Goal: Transaction & Acquisition: Book appointment/travel/reservation

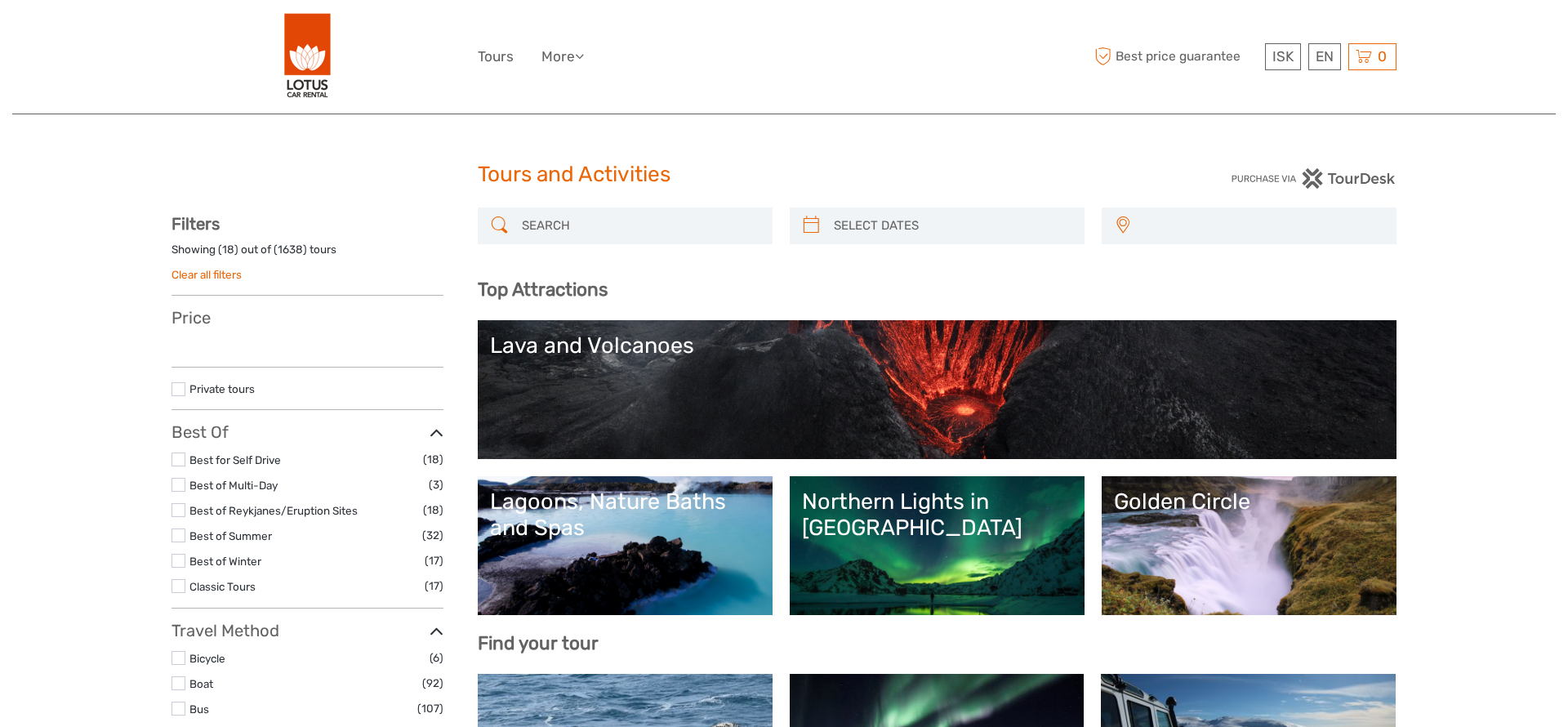
select select
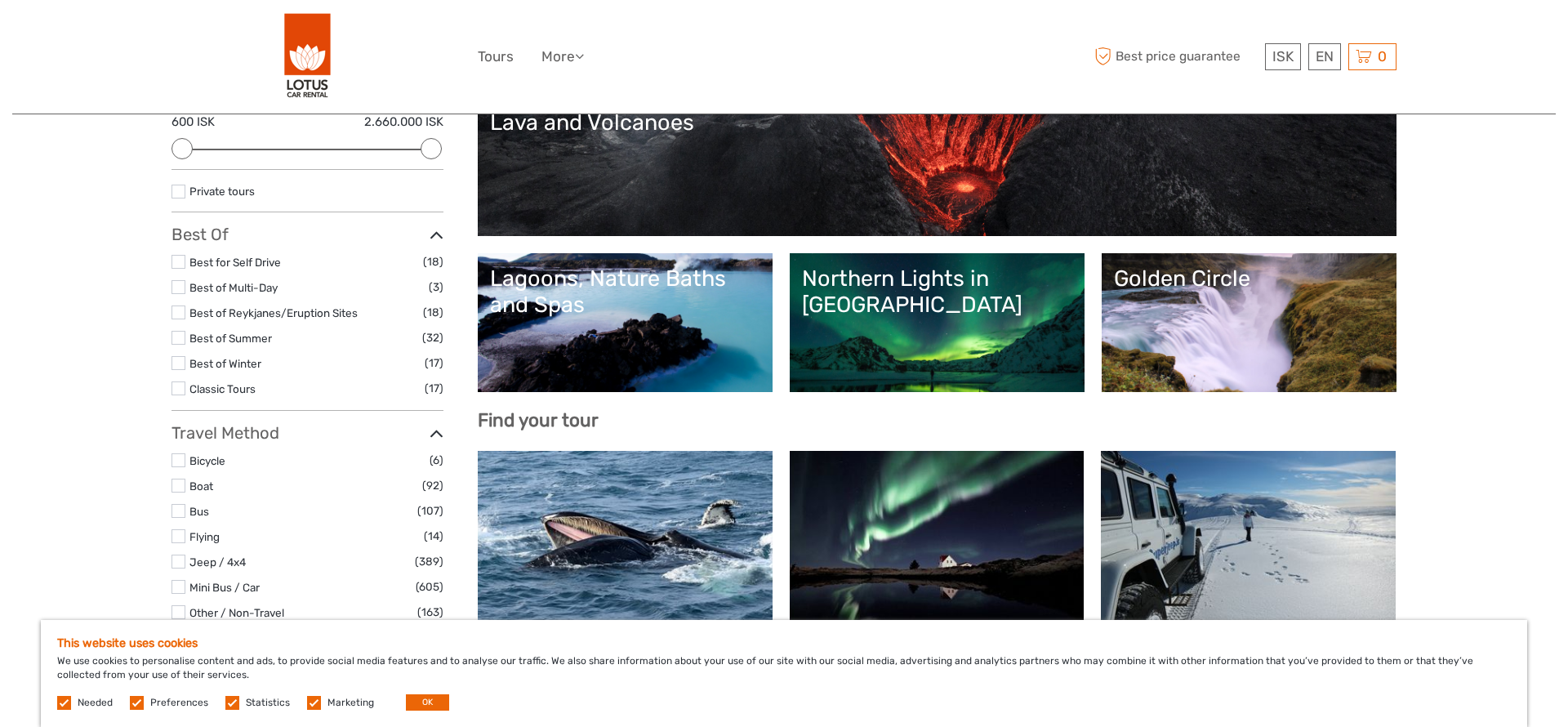
scroll to position [207, 0]
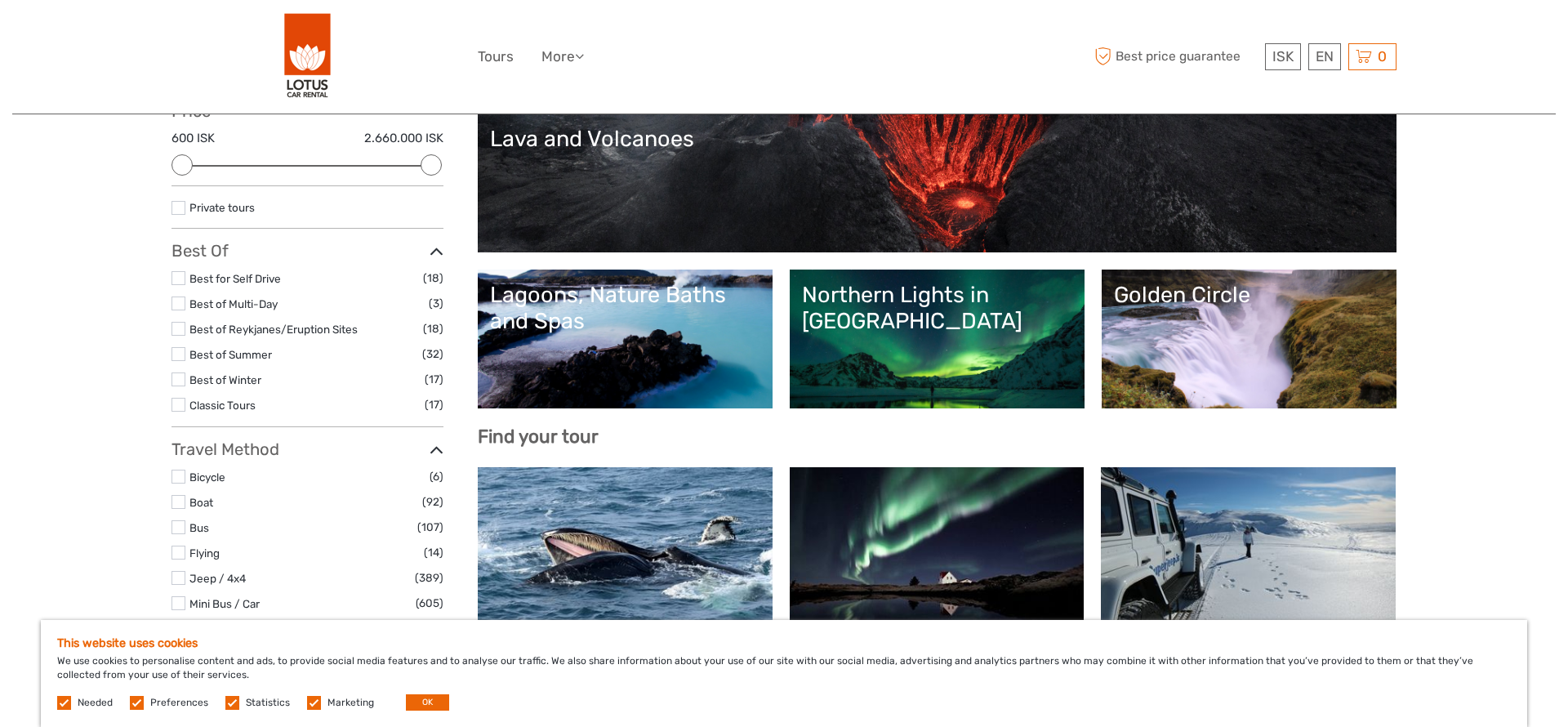
click at [1208, 305] on div "Golden Circle" at bounding box center [1249, 295] width 270 height 26
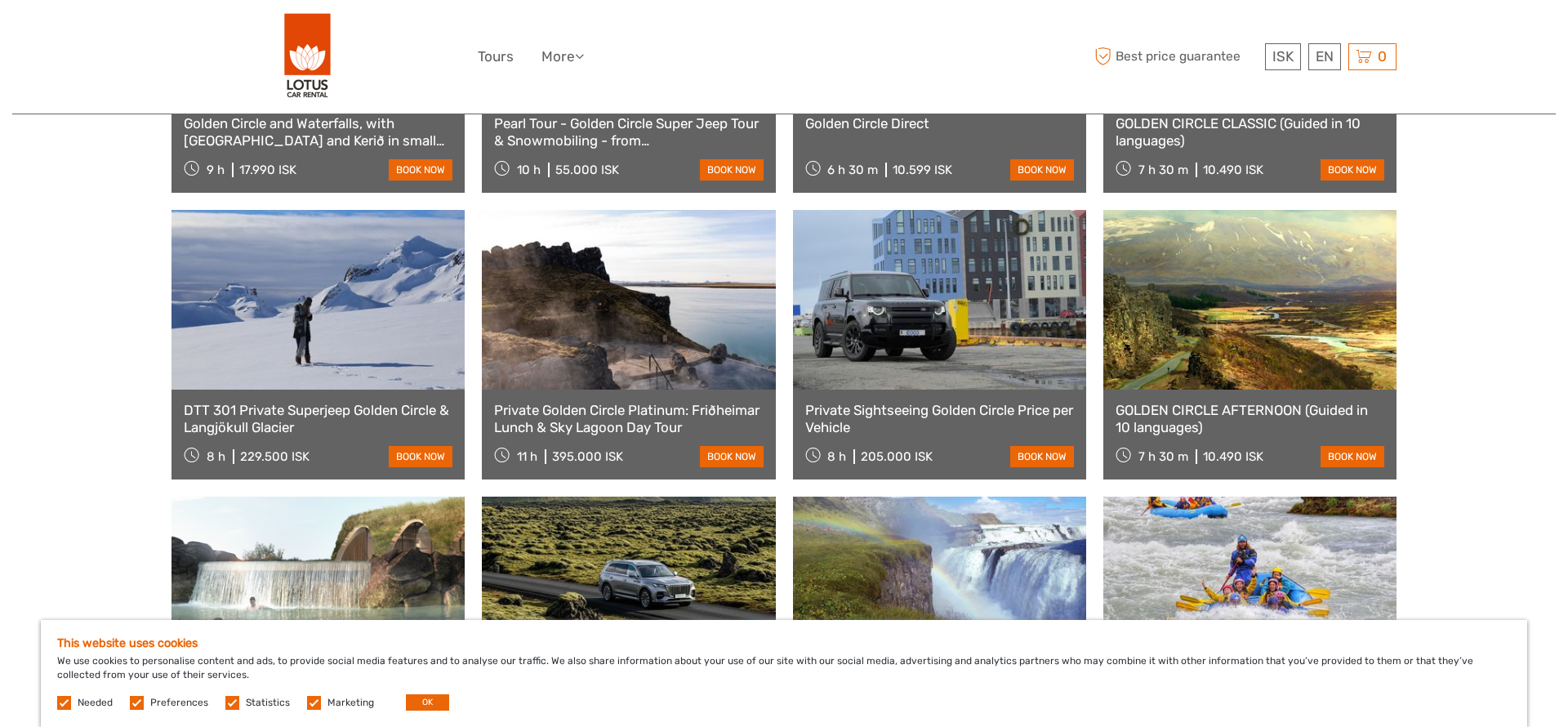
scroll to position [1058, 0]
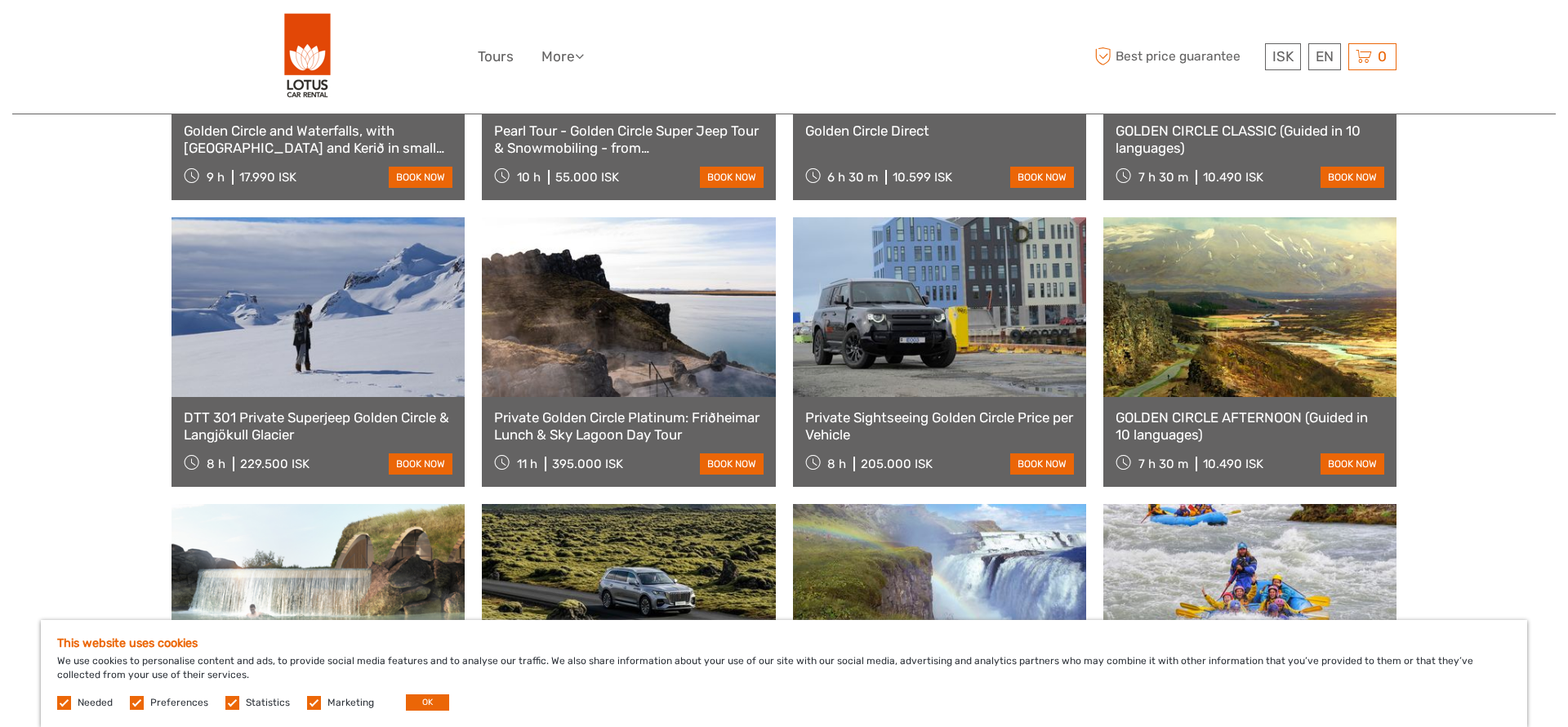
drag, startPoint x: 314, startPoint y: 698, endPoint x: 265, endPoint y: 702, distance: 49.2
click at [307, 699] on label at bounding box center [314, 703] width 14 height 14
click at [0, 0] on input "checkbox" at bounding box center [0, 0] width 0 height 0
click at [255, 703] on label "Statistics" at bounding box center [268, 703] width 44 height 14
click at [0, 0] on input "checkbox" at bounding box center [0, 0] width 0 height 0
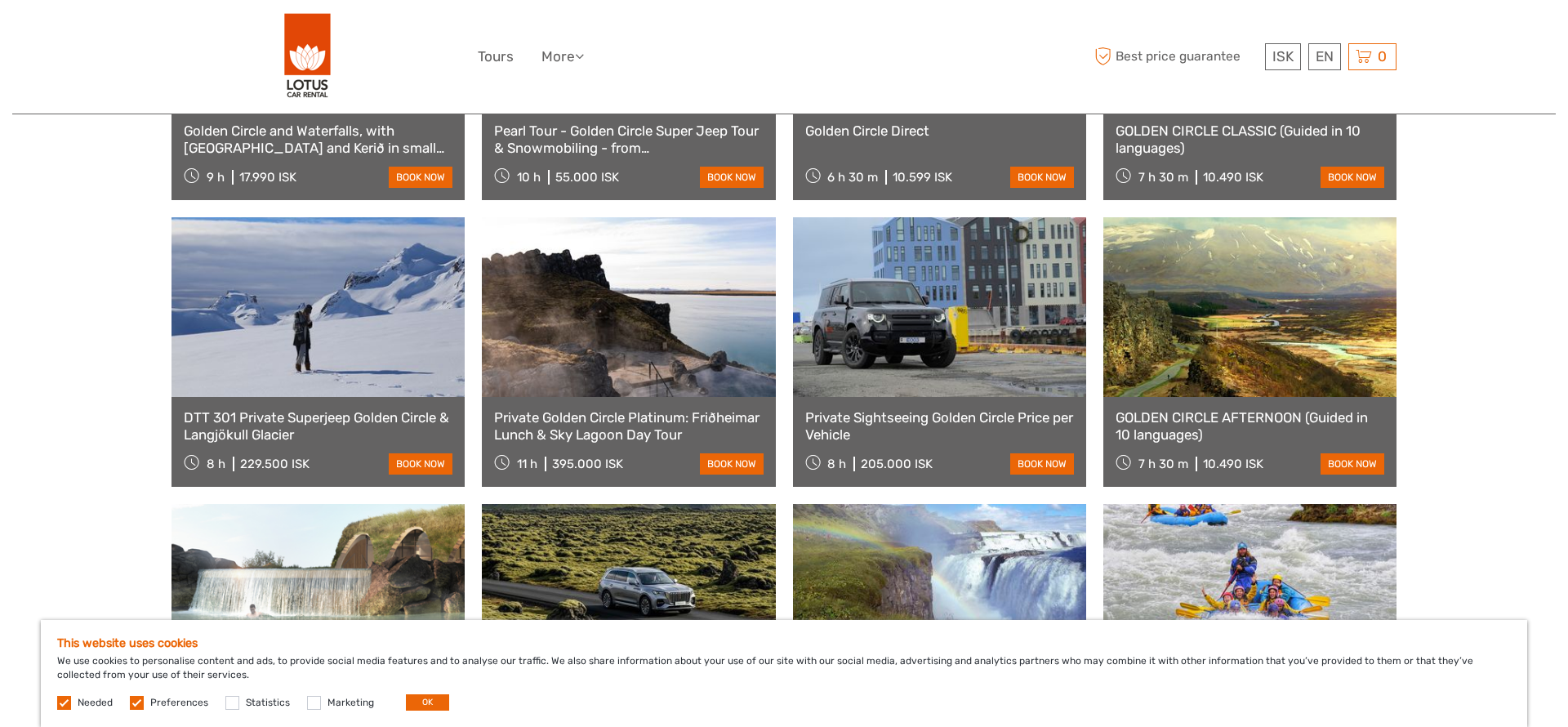
drag, startPoint x: 155, startPoint y: 703, endPoint x: 423, endPoint y: 689, distance: 268.4
click at [164, 703] on label "Preferences" at bounding box center [179, 703] width 58 height 14
click at [430, 699] on button "OK" at bounding box center [427, 703] width 43 height 17
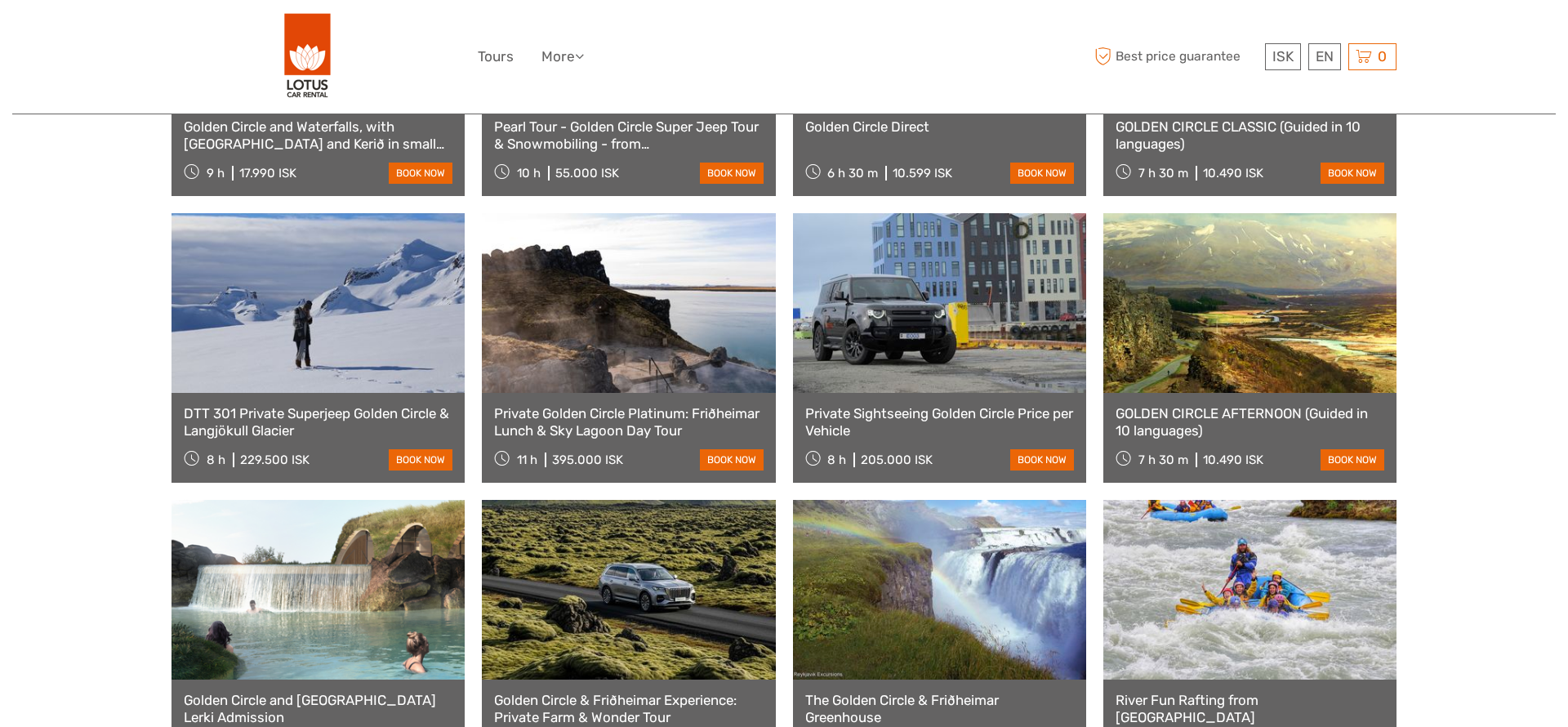
drag, startPoint x: 430, startPoint y: 699, endPoint x: 444, endPoint y: 632, distance: 68.4
click at [456, 633] on div "Golden Circle and Laugarás Lagoon Lerki Admission 9 h 30 m 23.999 ISK book now" at bounding box center [318, 634] width 293 height 270
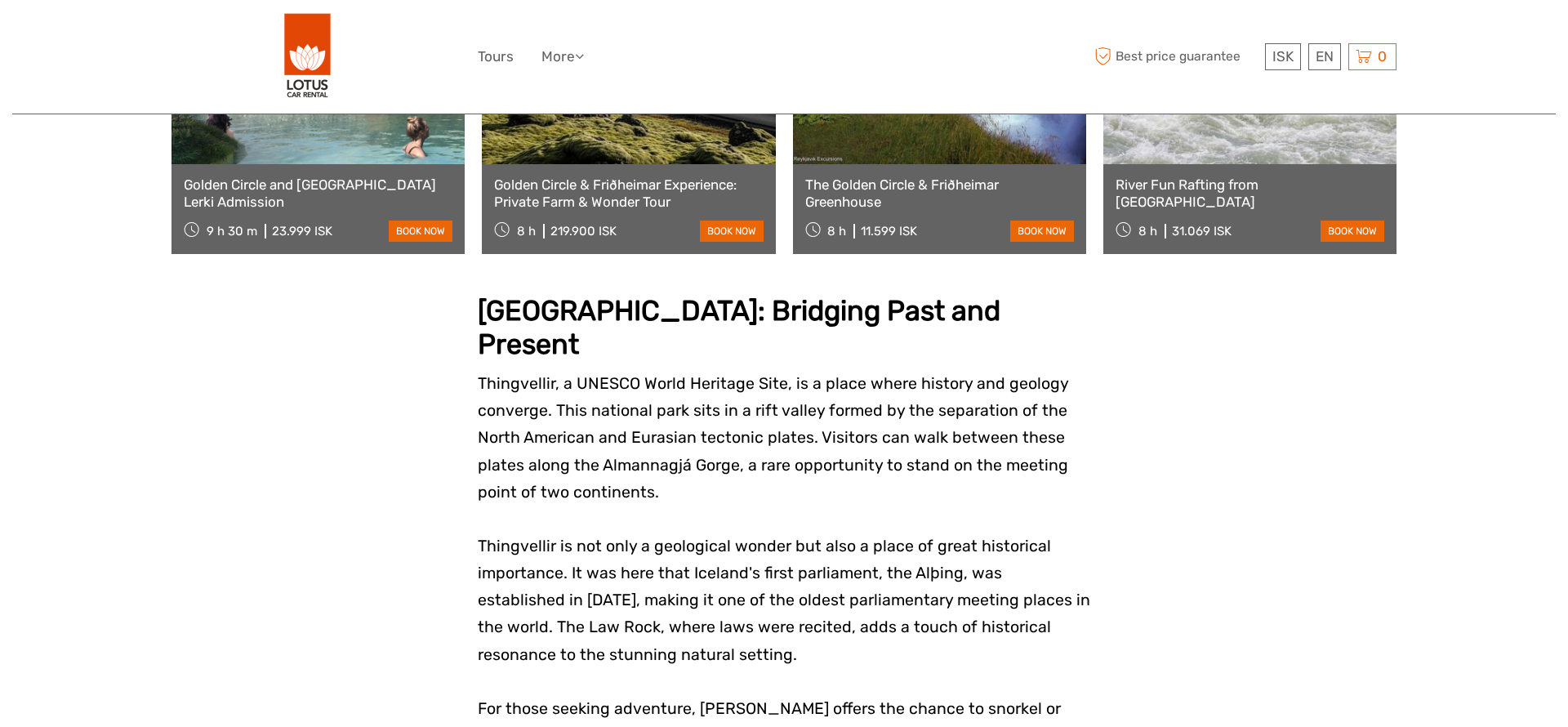
scroll to position [1594, 0]
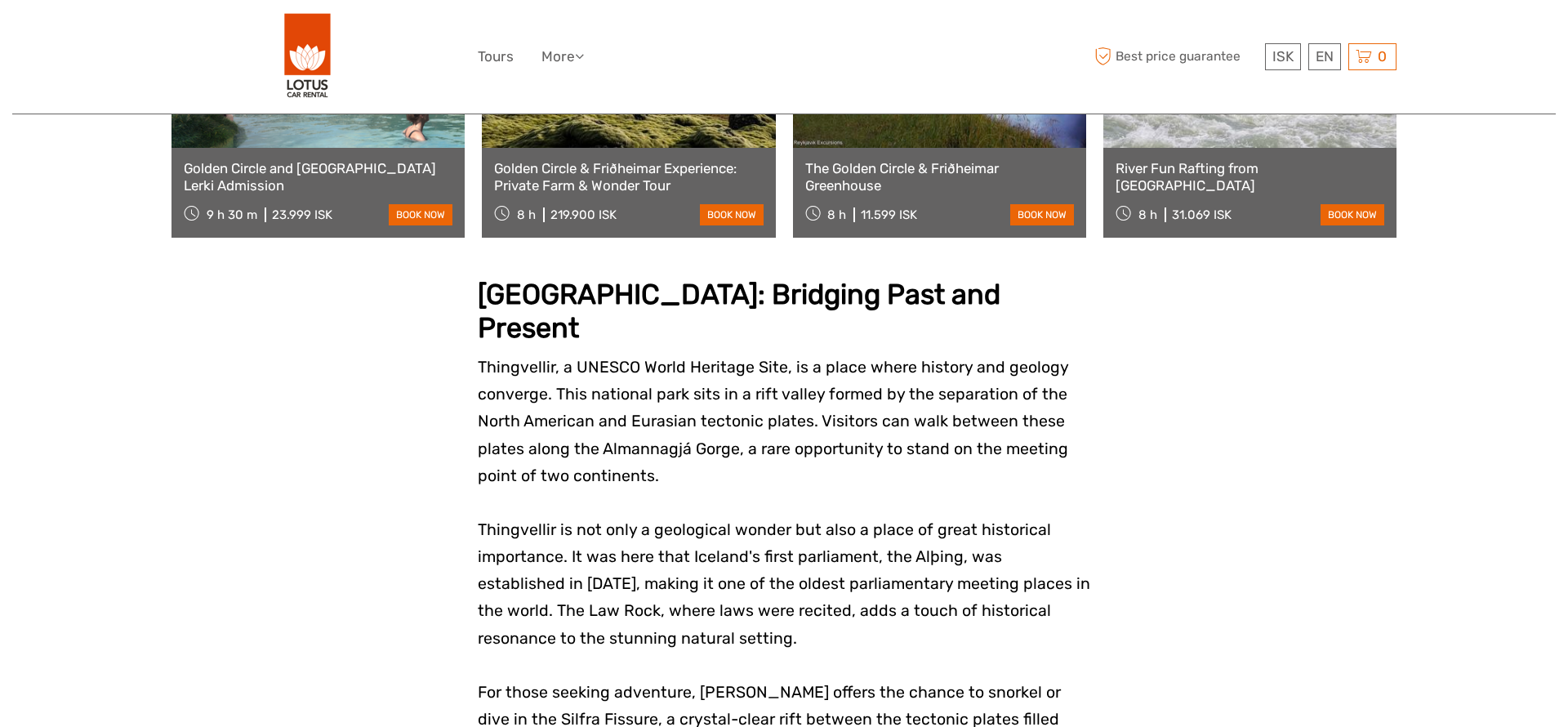
click at [879, 366] on span "Thingvellir, a UNESCO World Heritage Site, is a place where history and geology…" at bounding box center [774, 422] width 591 height 128
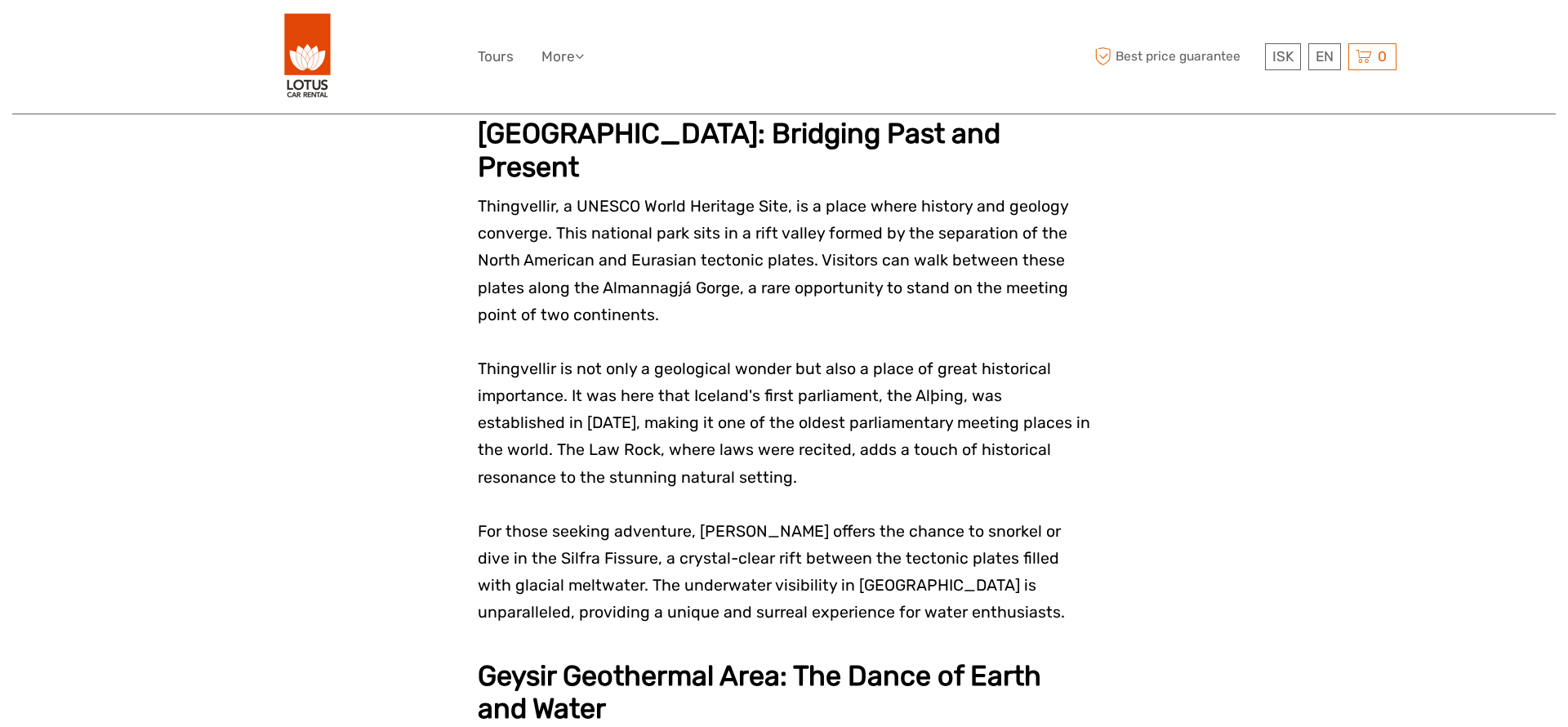
scroll to position [1714, 0]
